Goal: Information Seeking & Learning: Compare options

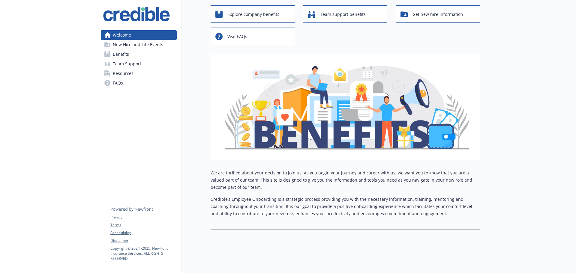
scroll to position [7, 0]
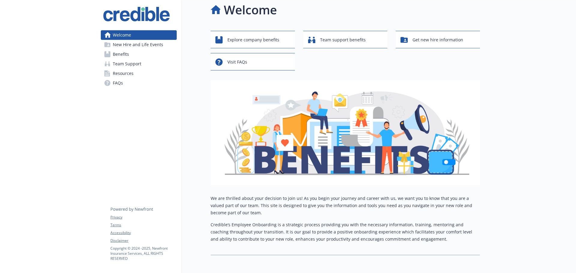
drag, startPoint x: 128, startPoint y: 72, endPoint x: 128, endPoint y: 62, distance: 9.3
click at [128, 72] on span "Resources" at bounding box center [123, 74] width 21 height 10
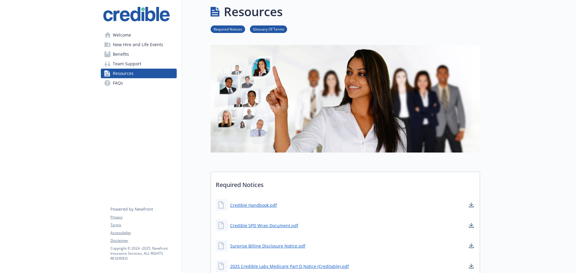
scroll to position [7, 0]
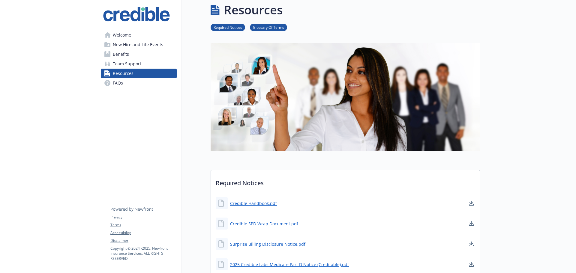
click at [125, 54] on span "Benefits" at bounding box center [121, 54] width 16 height 10
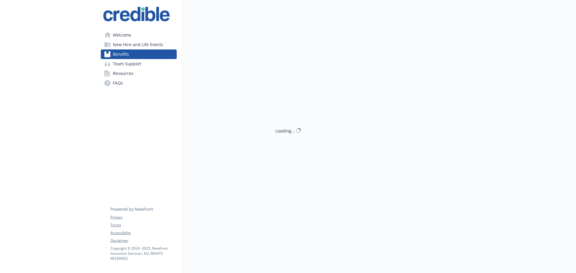
scroll to position [7, 0]
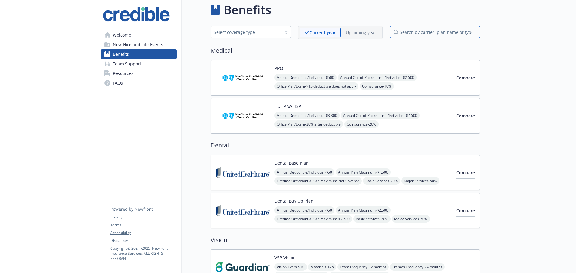
click at [418, 35] on input "search by carrier, plan name or type" at bounding box center [435, 32] width 90 height 12
click at [271, 34] on div "Select coverage type" at bounding box center [246, 32] width 65 height 6
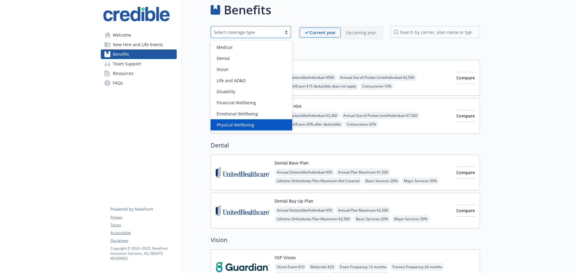
scroll to position [12, 0]
click at [356, 34] on p "Upcoming year" at bounding box center [361, 32] width 30 height 6
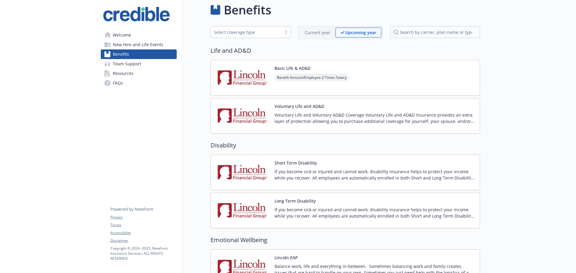
click at [310, 33] on p "Current year" at bounding box center [317, 32] width 25 height 6
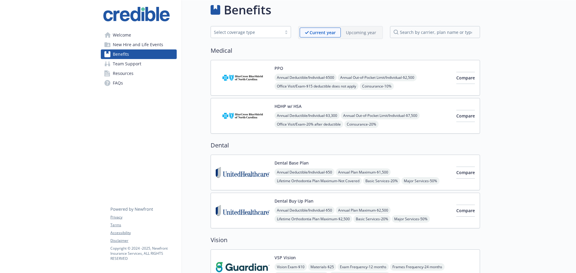
click at [339, 31] on div "Current year" at bounding box center [320, 33] width 41 height 10
click at [345, 30] on div "Upcoming year" at bounding box center [361, 33] width 40 height 10
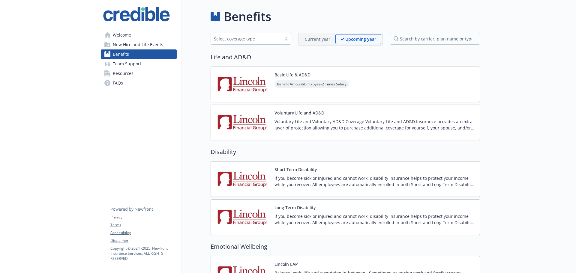
click at [319, 39] on p "Current year" at bounding box center [317, 39] width 25 height 6
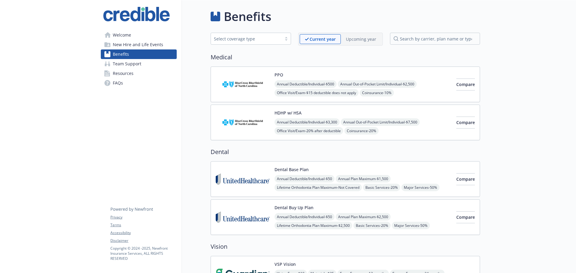
click at [267, 45] on div "Select coverage type" at bounding box center [251, 39] width 80 height 13
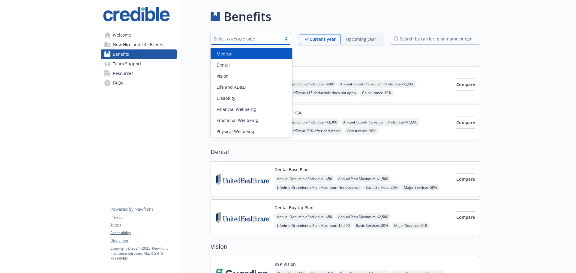
click at [268, 39] on div "Select coverage type" at bounding box center [246, 39] width 65 height 6
click at [266, 56] on div "Medical" at bounding box center [251, 54] width 74 height 6
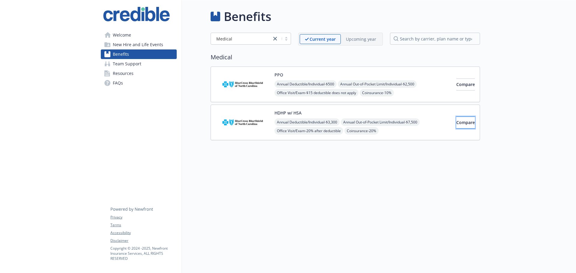
click at [459, 125] on span "Compare" at bounding box center [465, 123] width 19 height 6
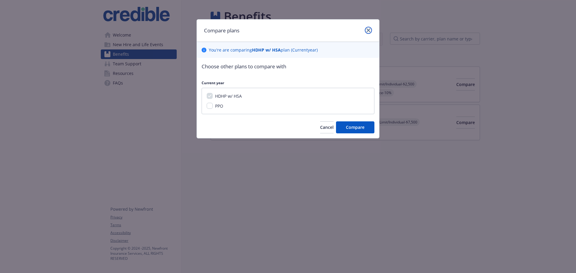
click at [369, 27] on link "close" at bounding box center [368, 30] width 7 height 7
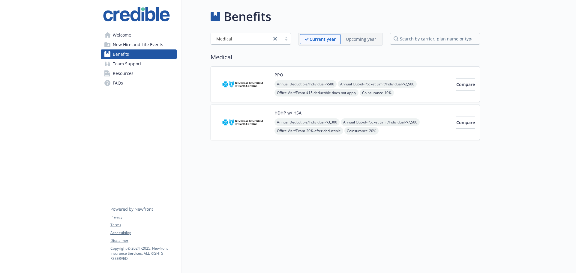
click at [413, 109] on div "HDHP w/ HSA Annual Deductible/Individual - $3,300 Annual Out-of-Pocket Limit/In…" at bounding box center [345, 123] width 269 height 36
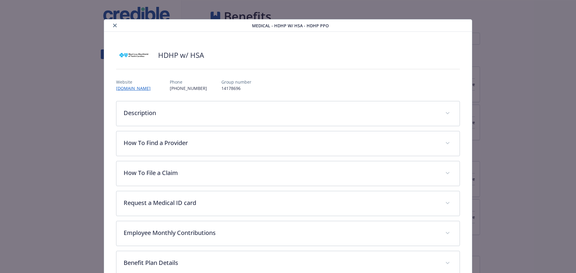
scroll to position [18, 0]
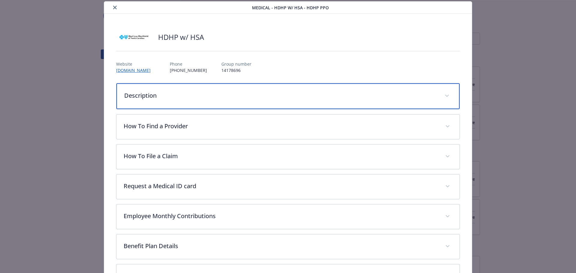
click at [189, 96] on p "Description" at bounding box center [280, 95] width 313 height 9
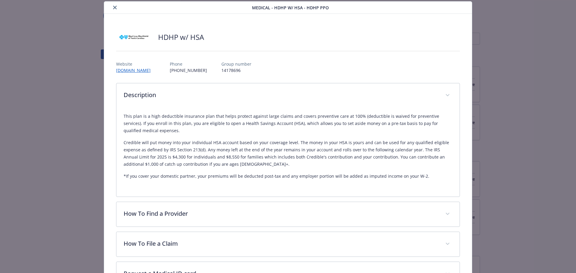
click at [170, 69] on p "[PHONE_NUMBER]" at bounding box center [188, 70] width 37 height 6
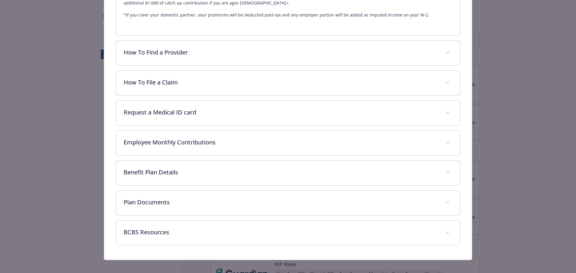
scroll to position [186, 0]
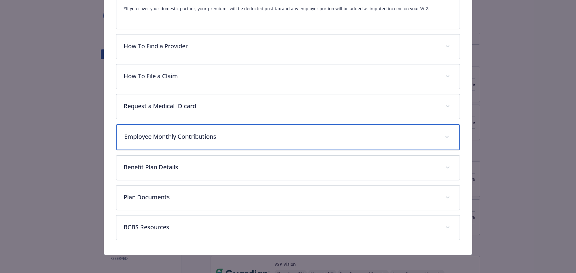
click at [169, 142] on div "Employee Monthly Contributions" at bounding box center [287, 137] width 343 height 26
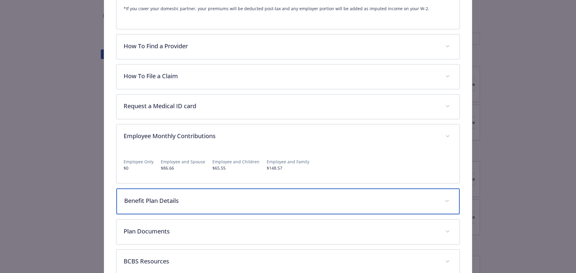
click at [175, 205] on p "Benefit Plan Details" at bounding box center [280, 200] width 313 height 9
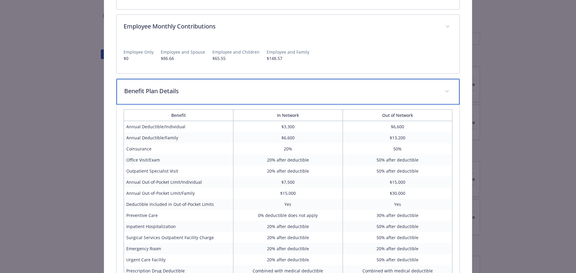
scroll to position [306, 0]
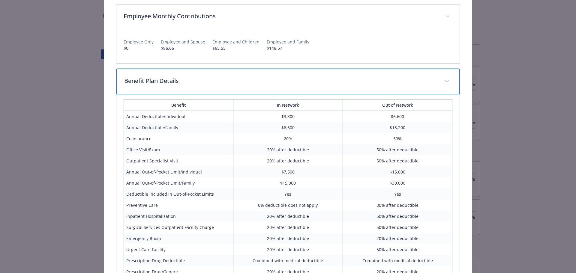
click at [175, 79] on p "Benefit Plan Details" at bounding box center [280, 80] width 313 height 9
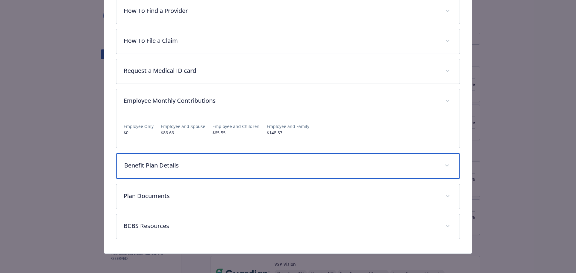
scroll to position [221, 0]
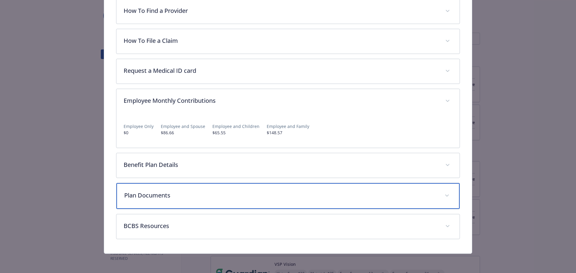
click at [170, 190] on div "Plan Documents" at bounding box center [287, 196] width 343 height 26
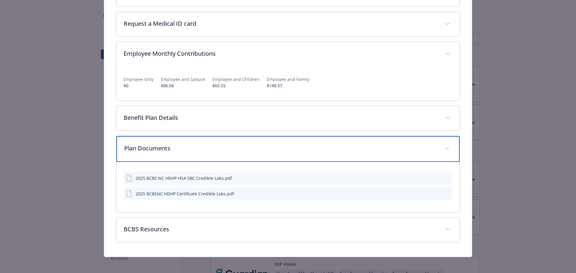
scroll to position [271, 0]
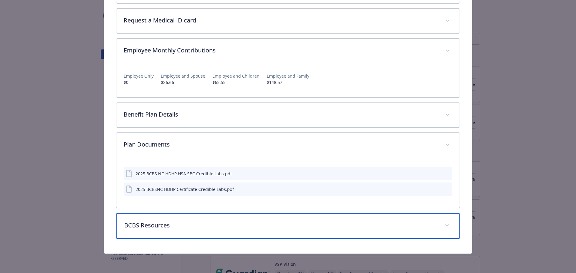
click at [170, 217] on div "BCBS Resources" at bounding box center [287, 226] width 343 height 26
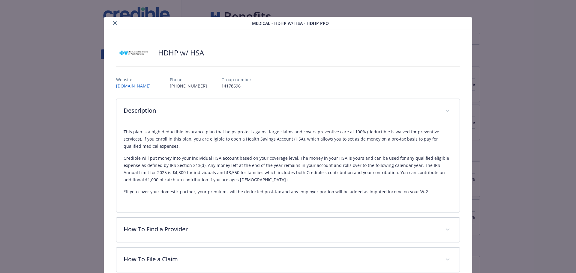
scroll to position [0, 0]
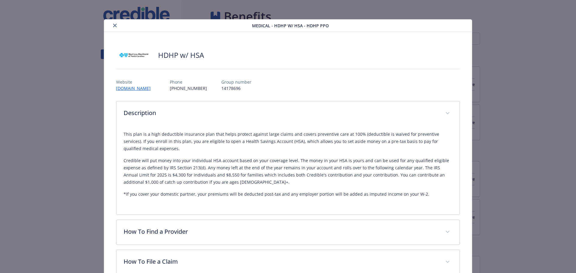
click at [114, 24] on icon "close" at bounding box center [115, 26] width 4 height 4
